Goal: Navigation & Orientation: Understand site structure

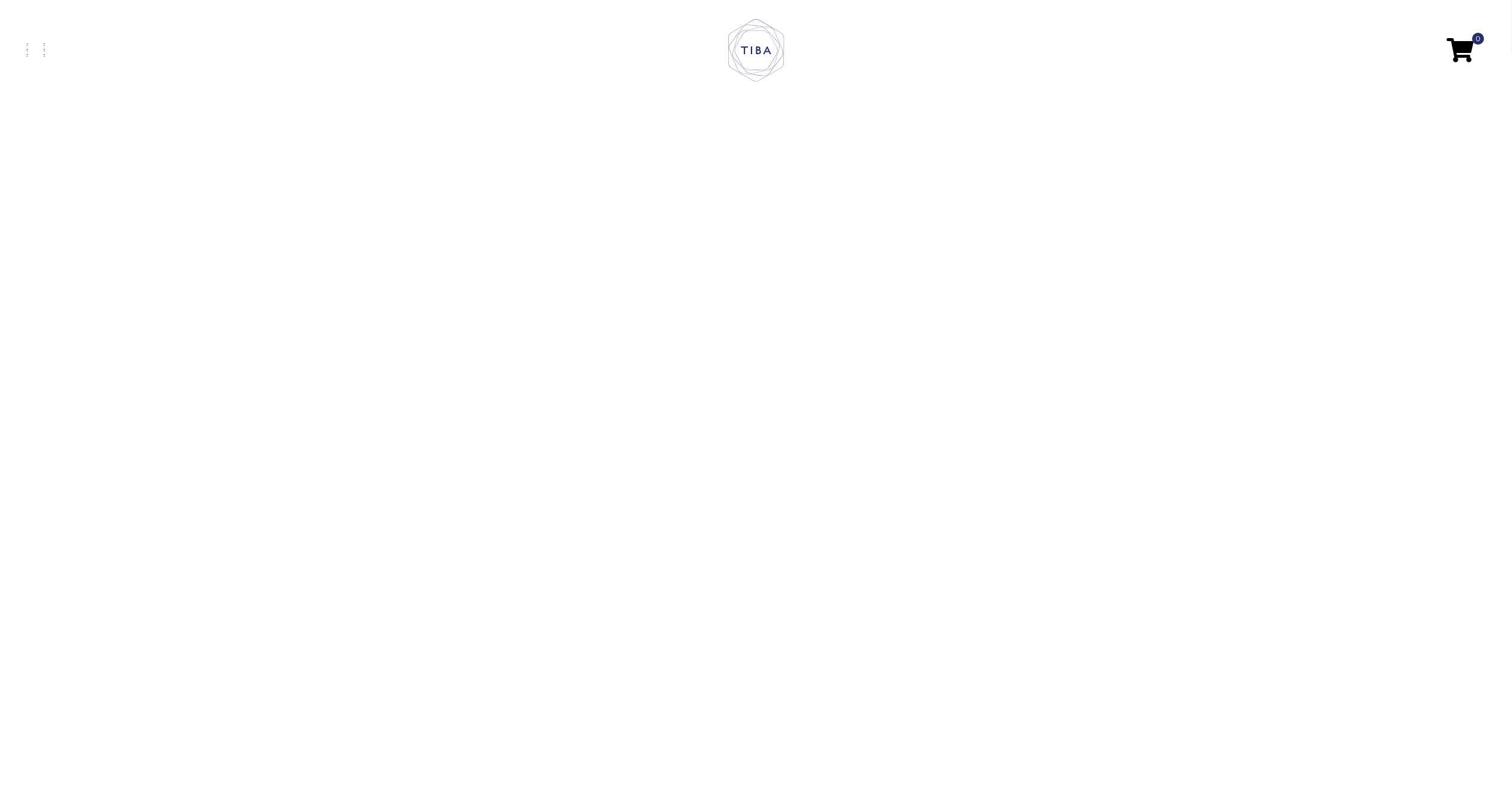
click at [51, 43] on link at bounding box center [270, 50] width 486 height 13
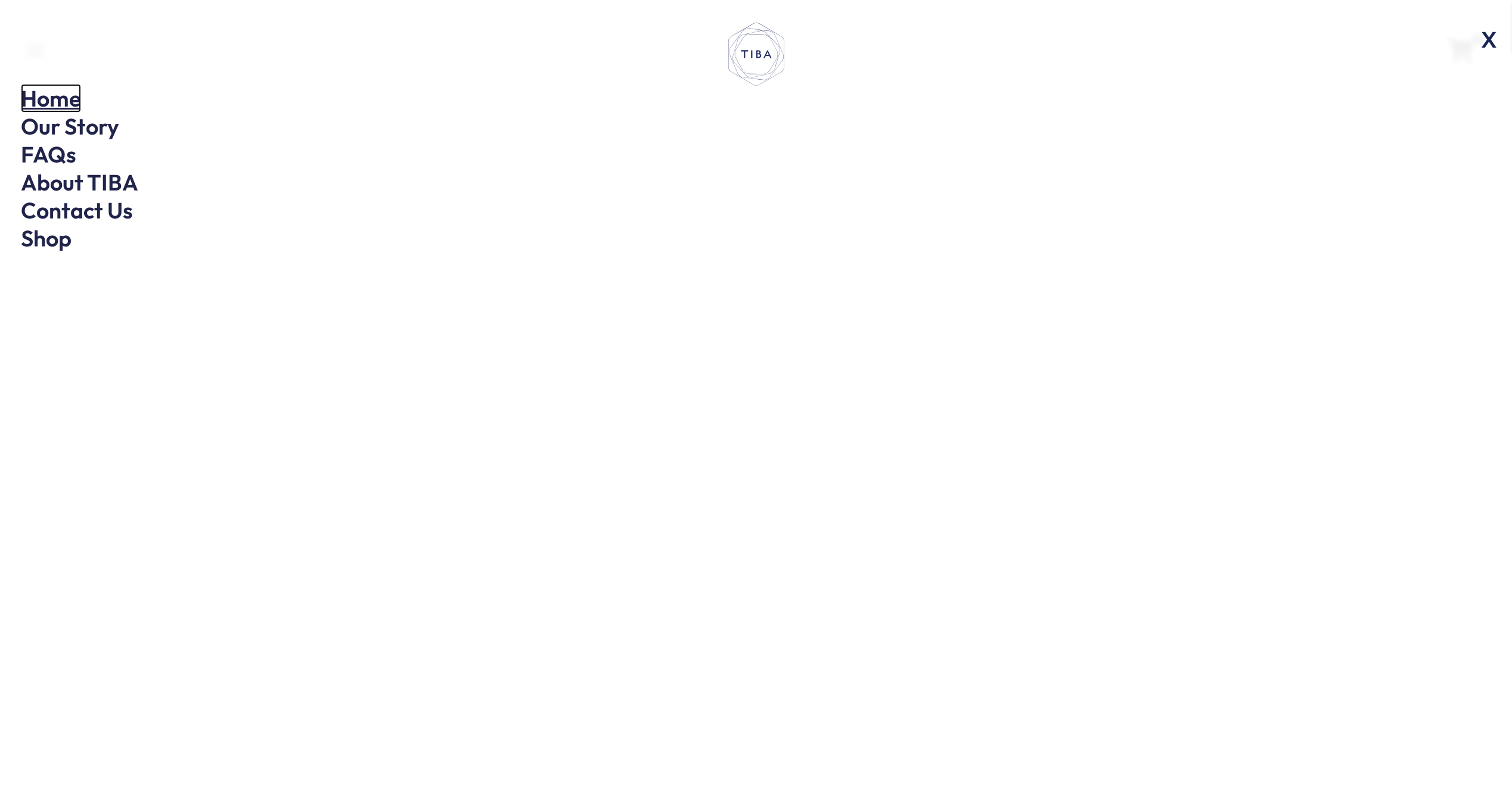
click at [71, 100] on link "Home" at bounding box center [51, 98] width 60 height 29
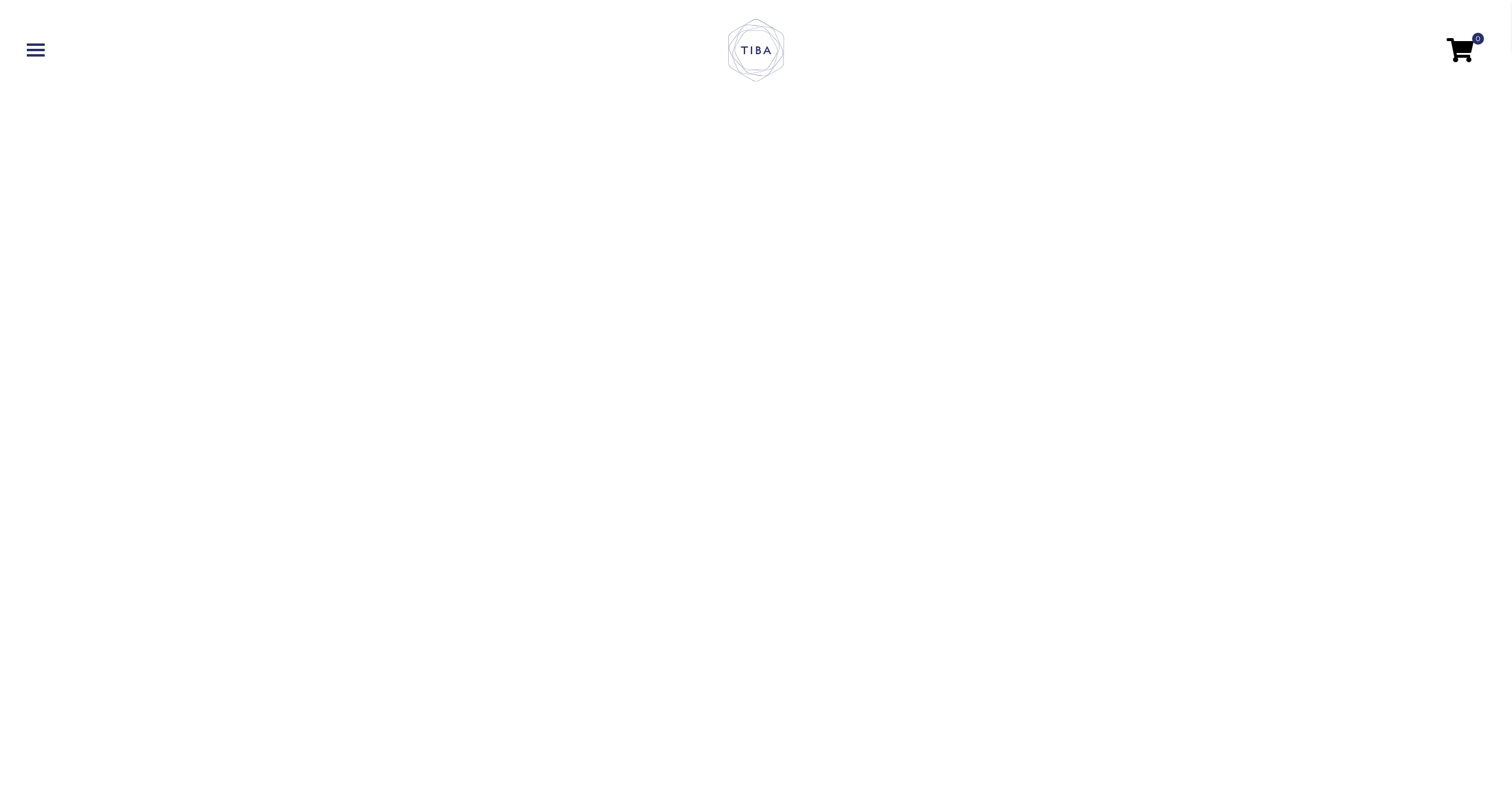
click at [38, 58] on nav "0" at bounding box center [756, 51] width 1488 height 76
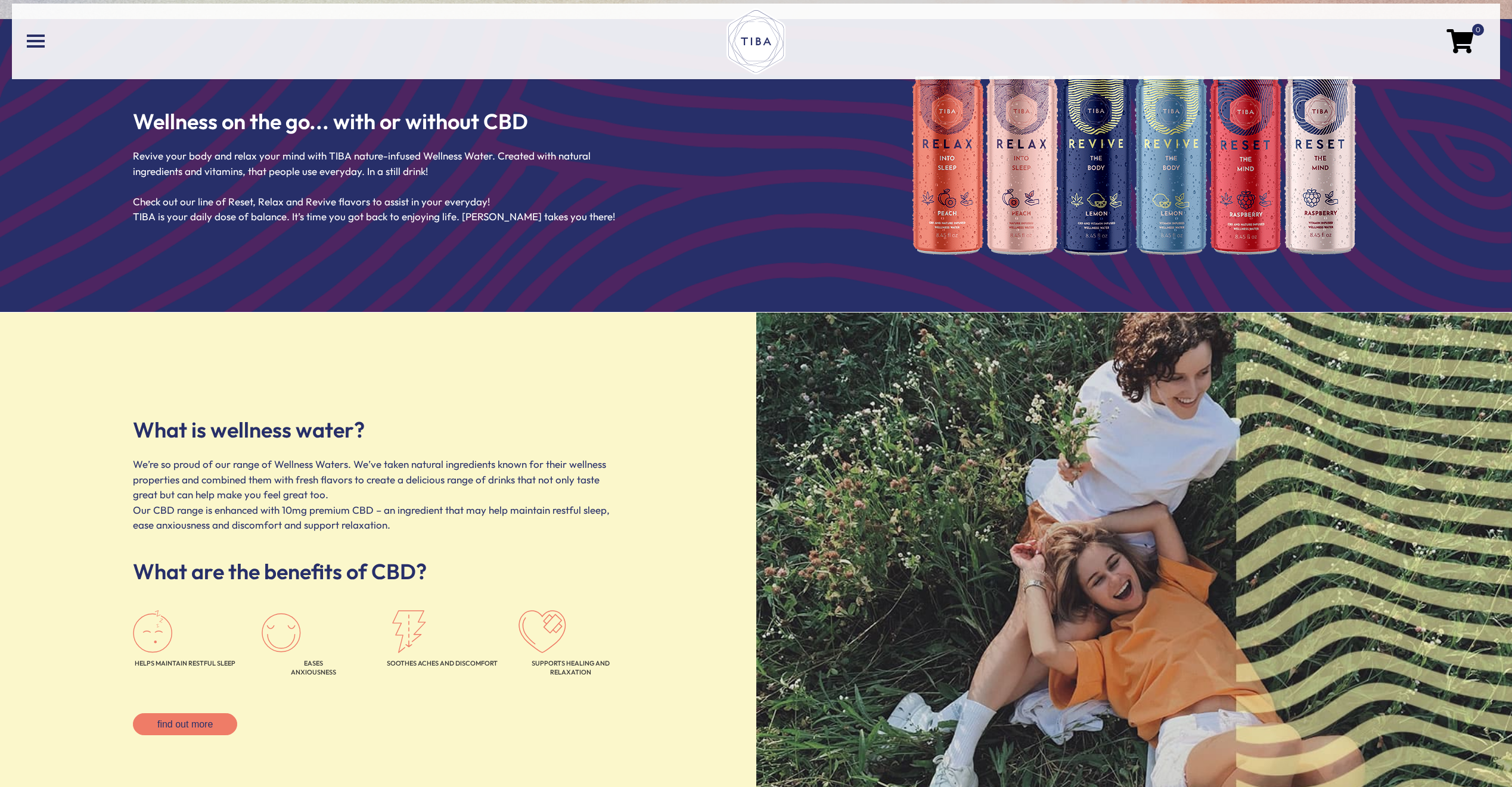
scroll to position [1243, 0]
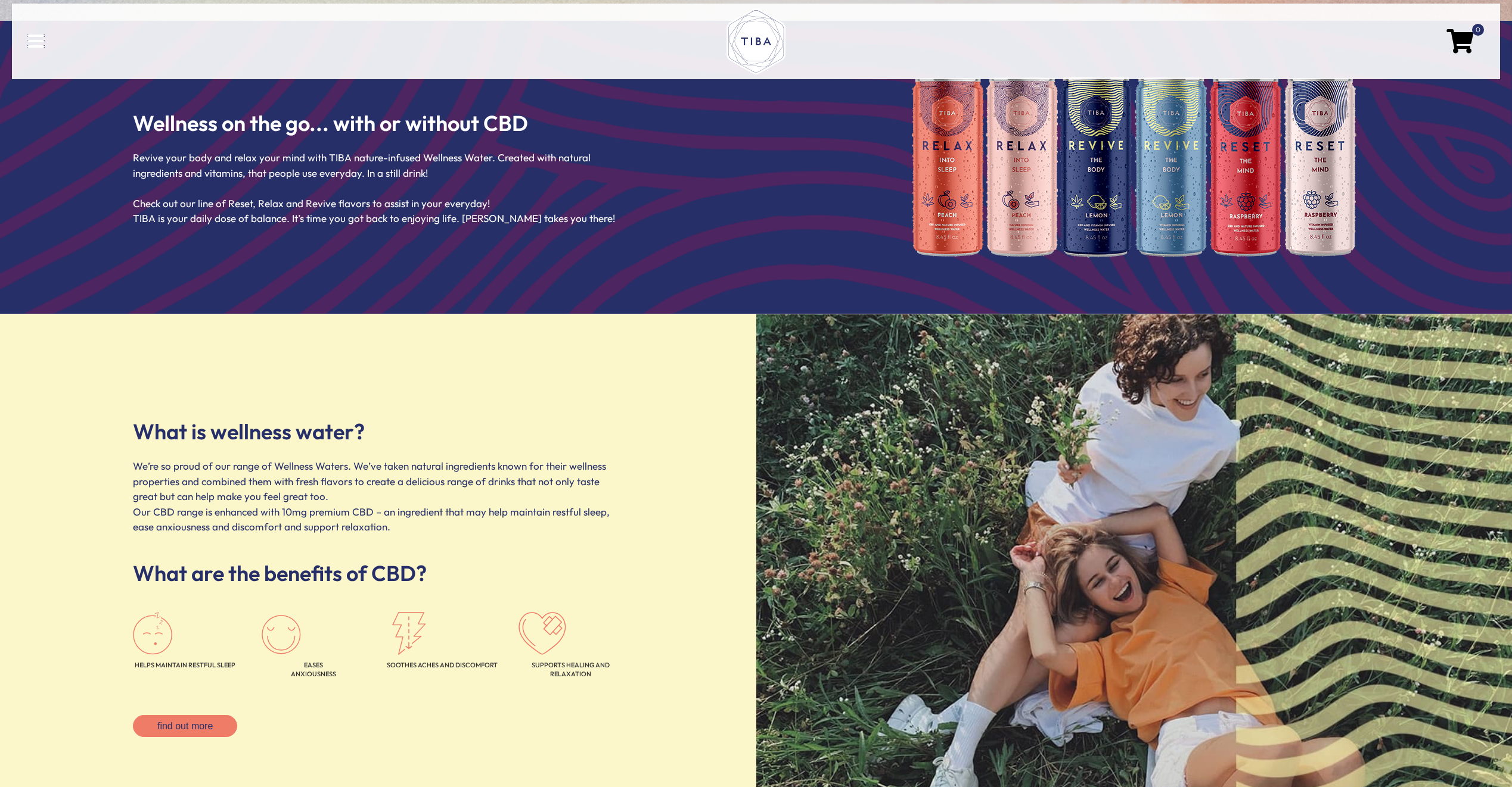
click at [48, 45] on link at bounding box center [270, 41] width 486 height 13
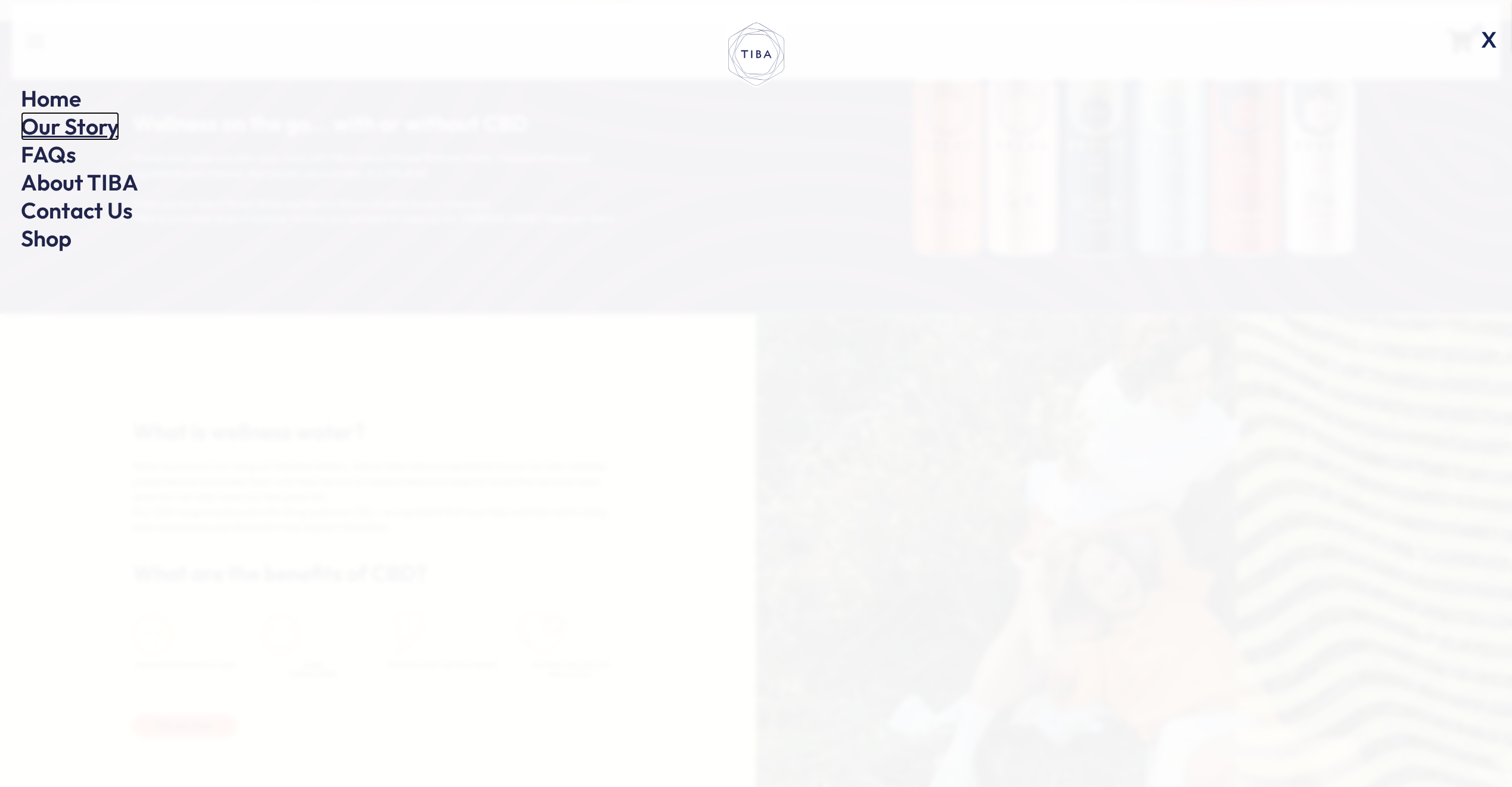
click at [114, 128] on link "Our Story" at bounding box center [70, 126] width 98 height 29
